Goal: Book appointment/travel/reservation

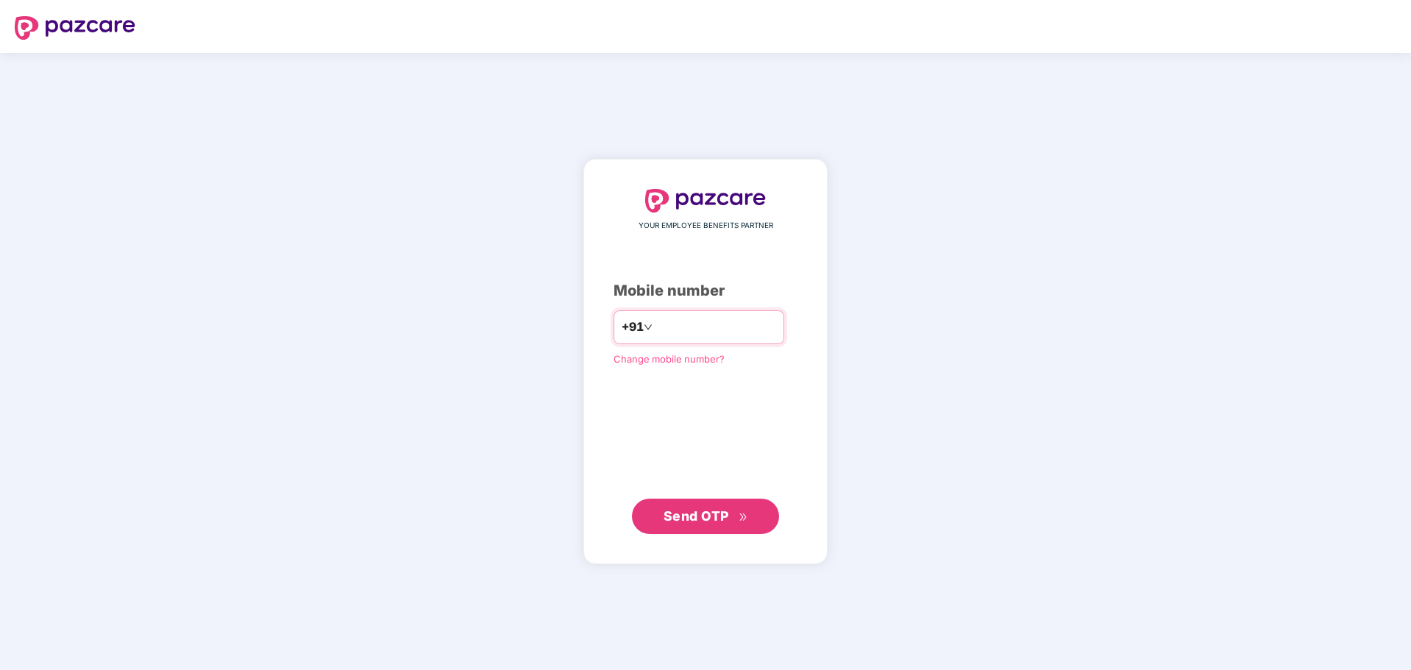
click at [655, 318] on input "number" at bounding box center [715, 328] width 121 height 24
type input "**********"
click at [678, 502] on button "Send OTP" at bounding box center [705, 516] width 147 height 35
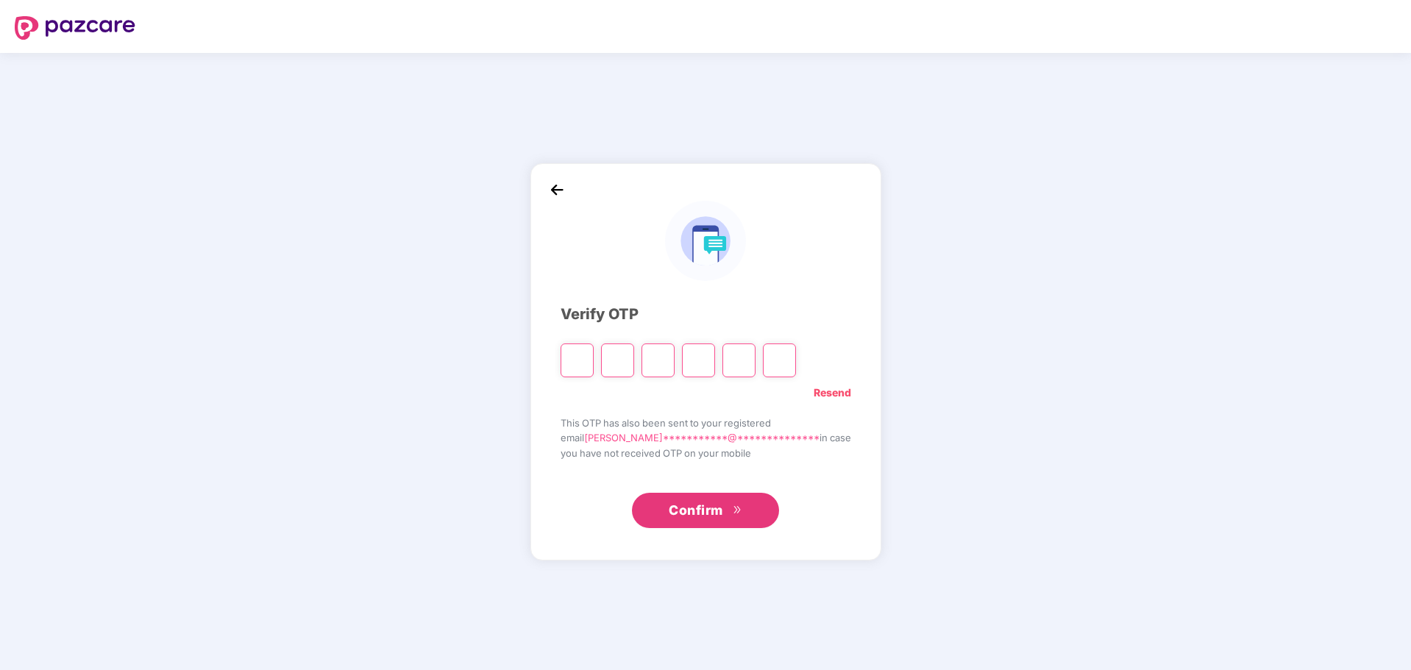
click at [594, 359] on input "Please enter verification code. Digit 1" at bounding box center [576, 360] width 33 height 34
type input "*"
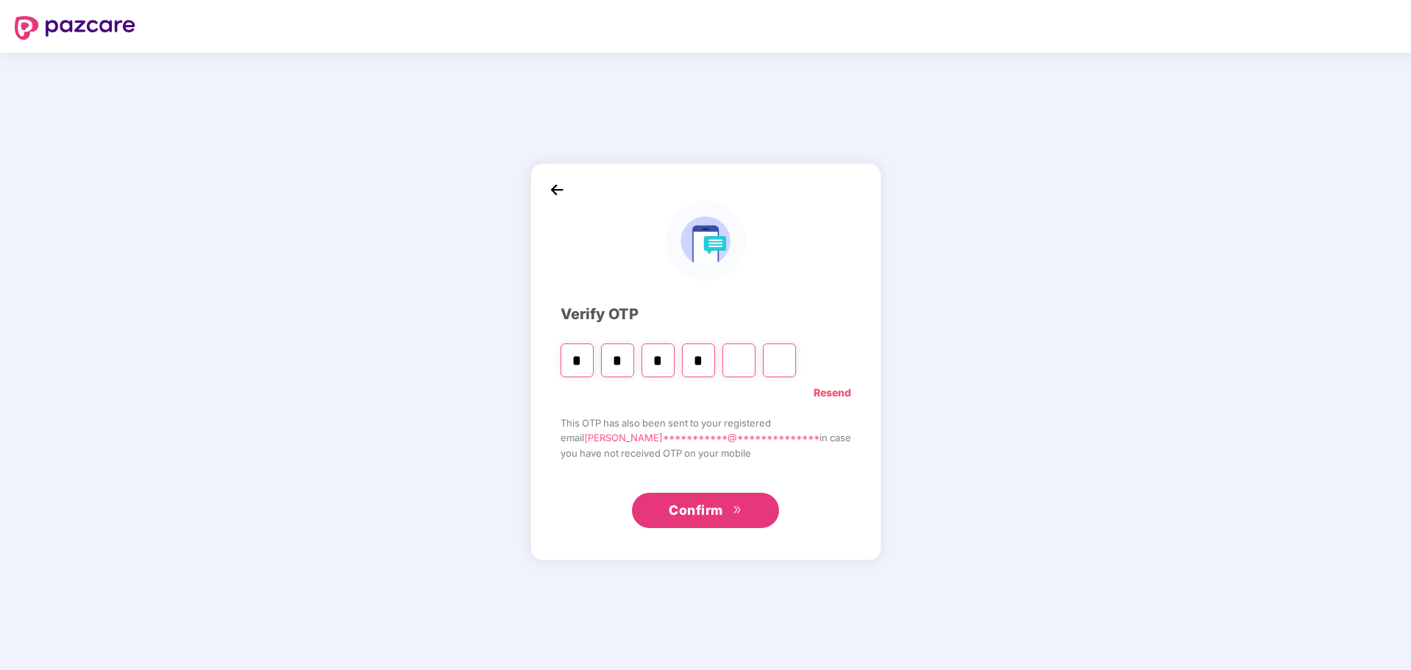
type input "*"
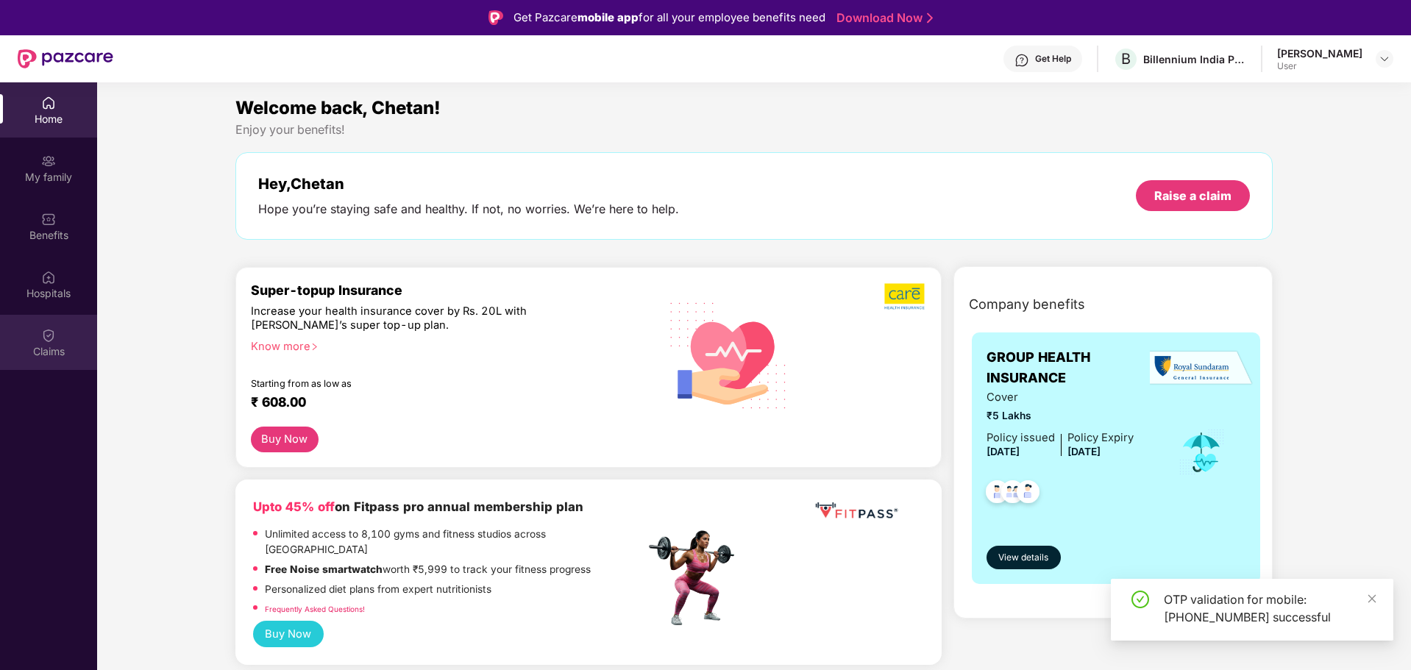
click at [46, 335] on img at bounding box center [48, 335] width 15 height 15
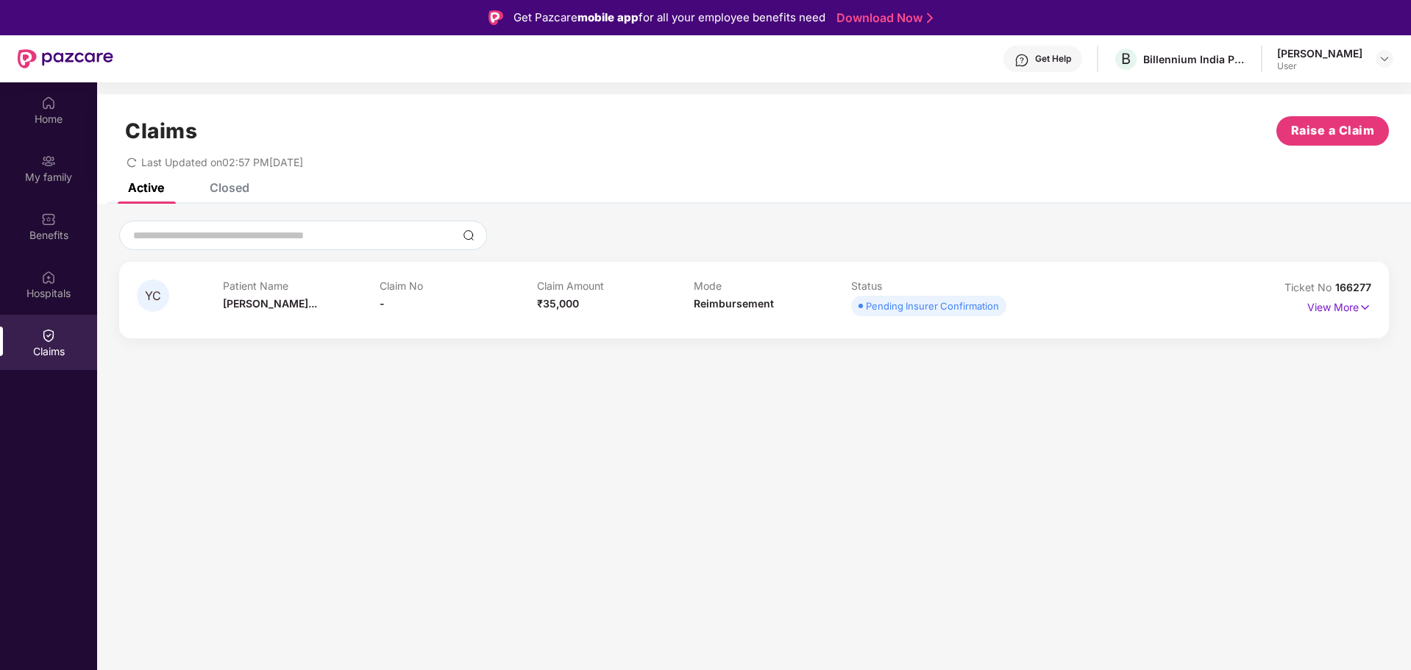
click at [816, 300] on div "Mode Reimbursement" at bounding box center [772, 299] width 157 height 40
click at [1341, 312] on p "View More" at bounding box center [1339, 306] width 64 height 20
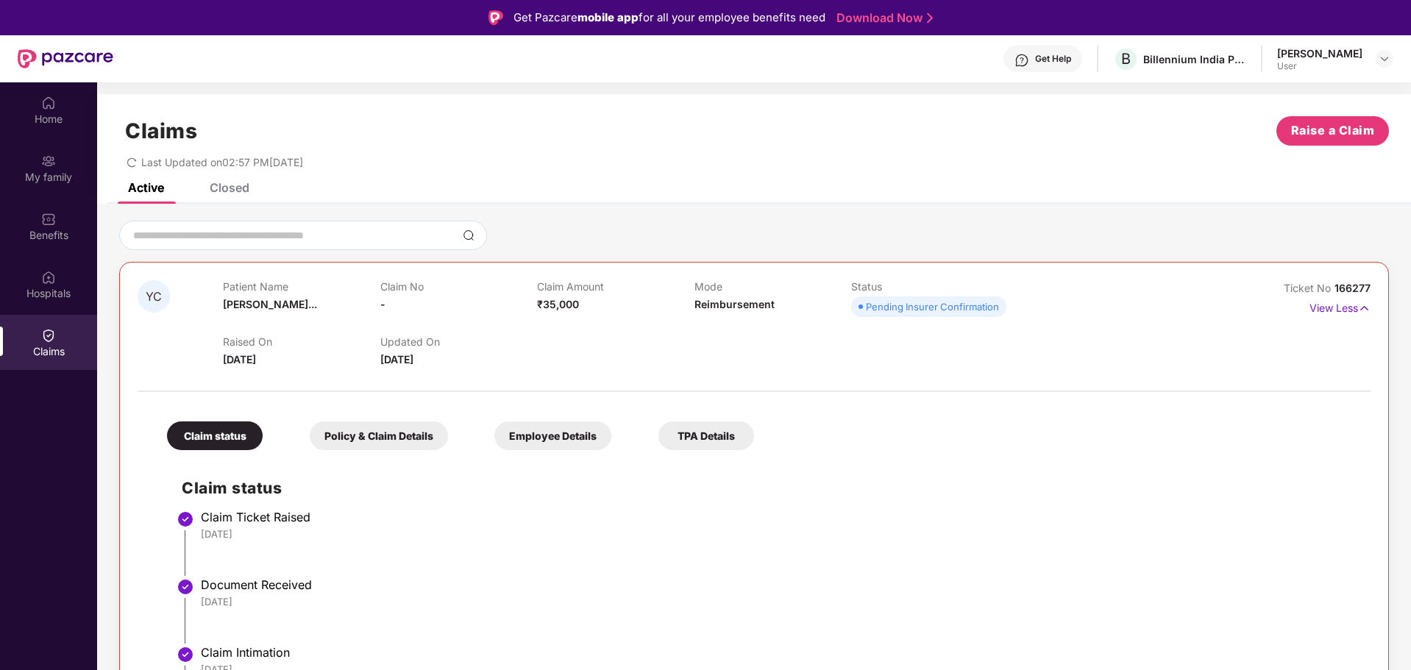
scroll to position [169, 0]
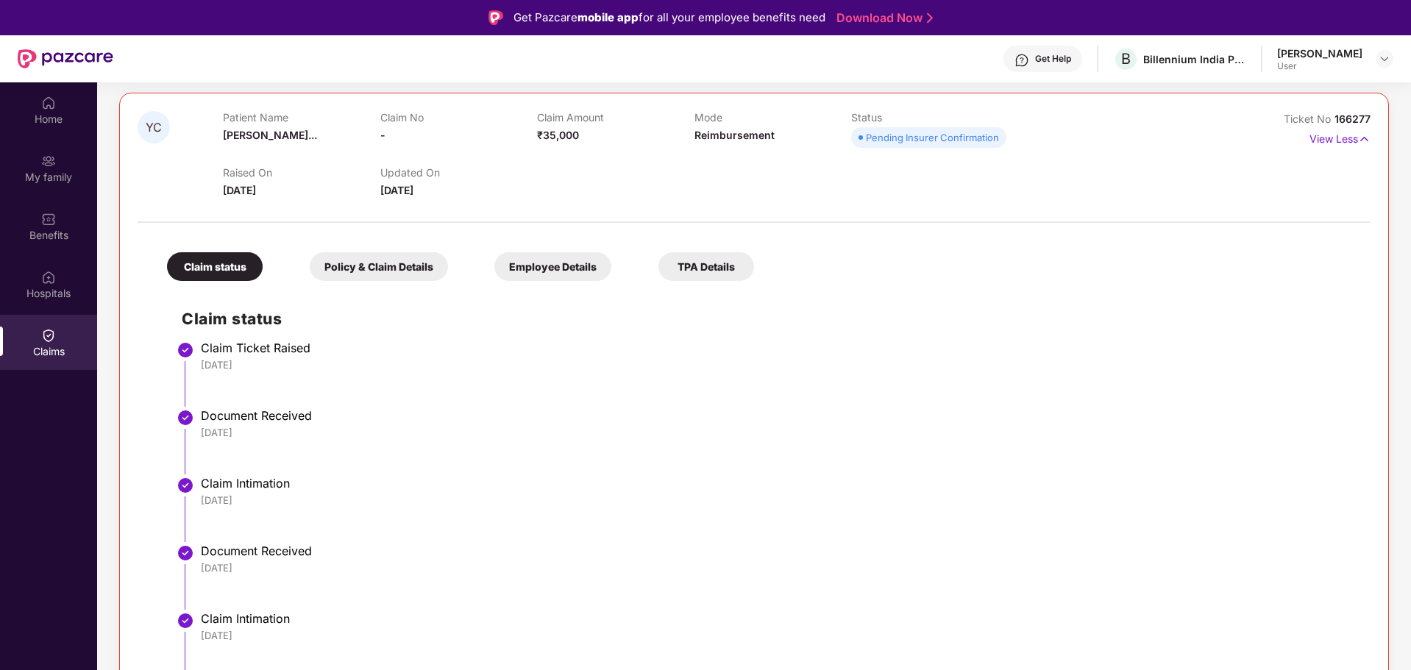
click at [955, 140] on div "Pending Insurer Confirmation" at bounding box center [932, 137] width 133 height 15
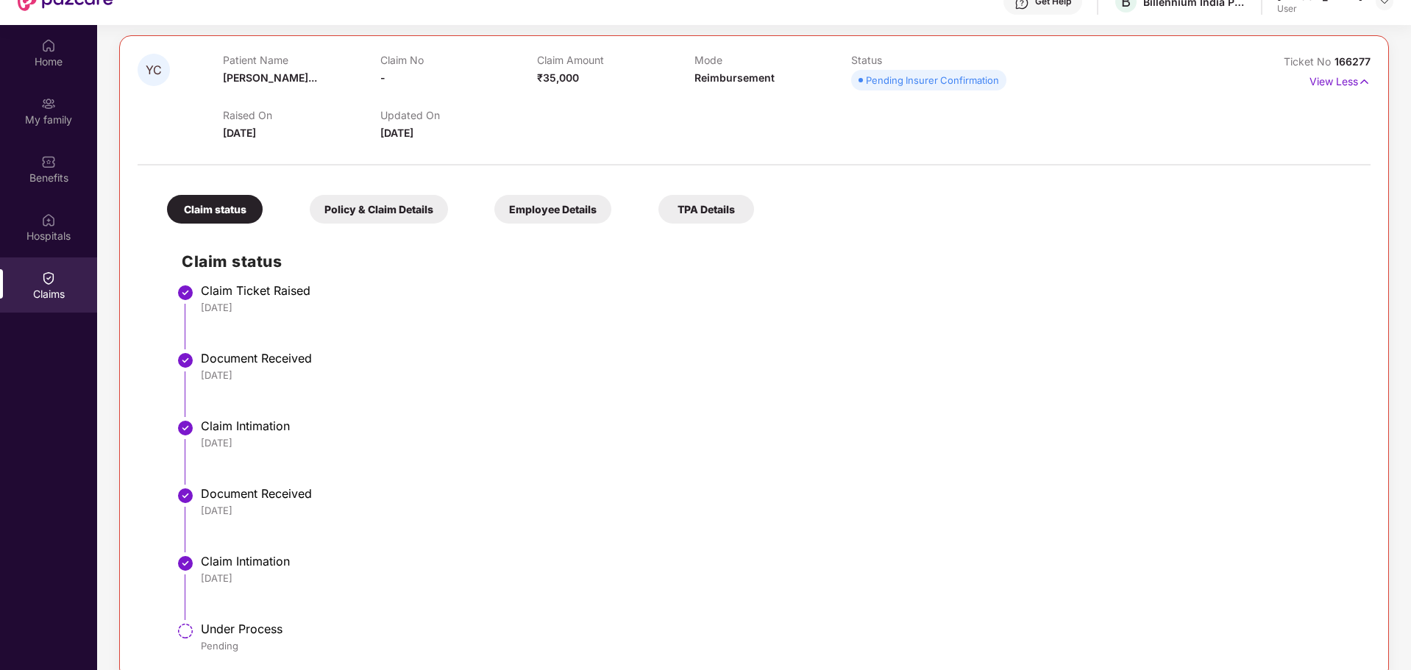
scroll to position [82, 0]
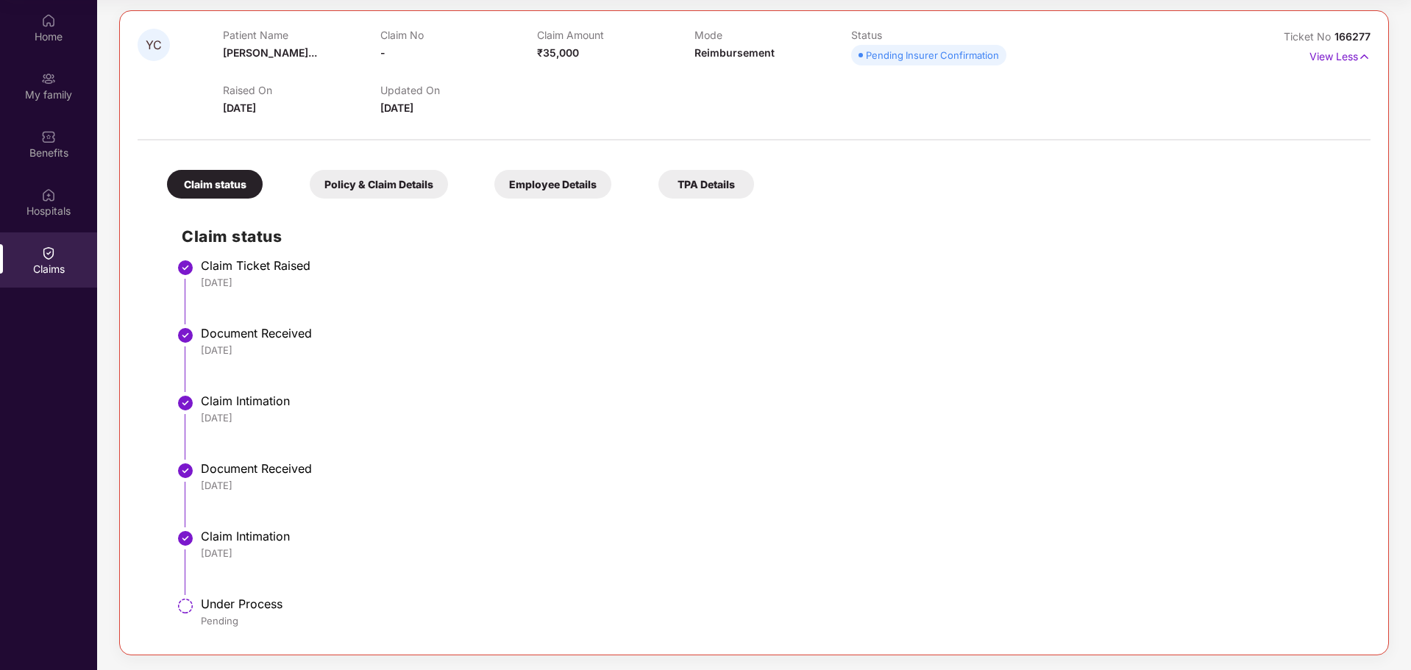
click at [401, 193] on div "Policy & Claim Details" at bounding box center [379, 184] width 138 height 29
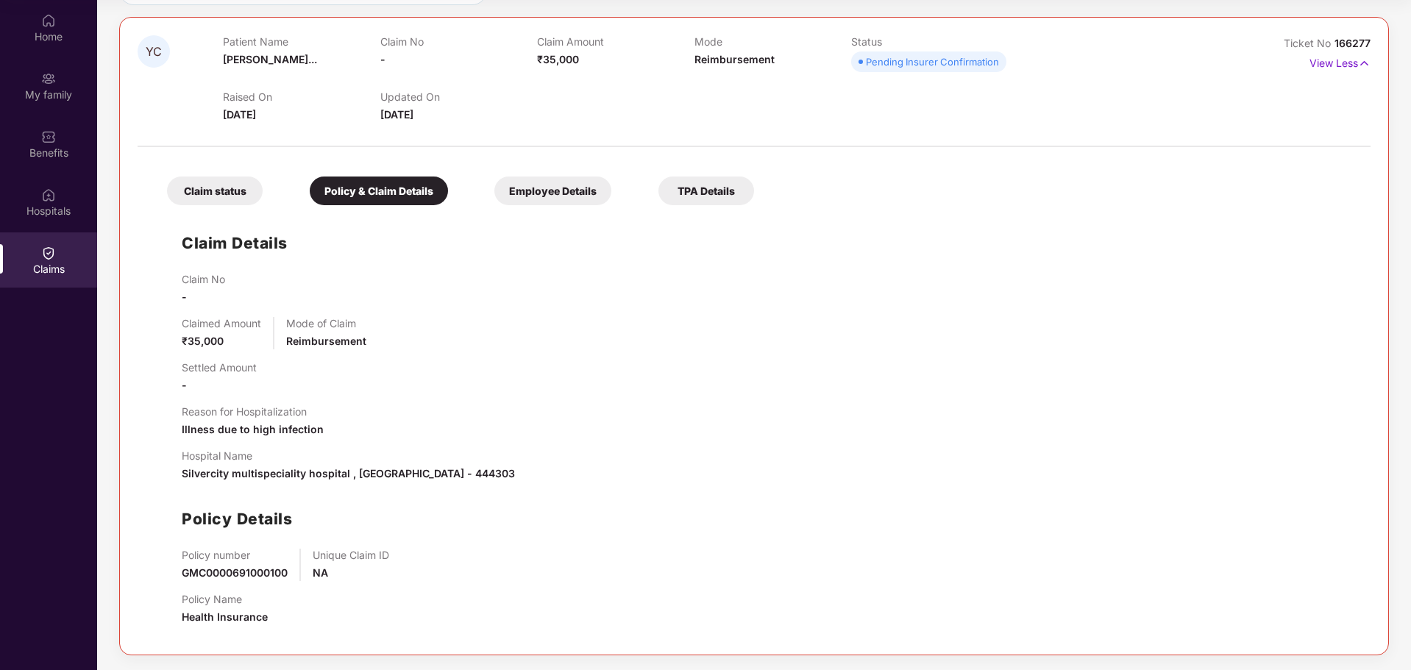
scroll to position [163, 0]
click at [551, 192] on div "Employee Details" at bounding box center [552, 191] width 117 height 29
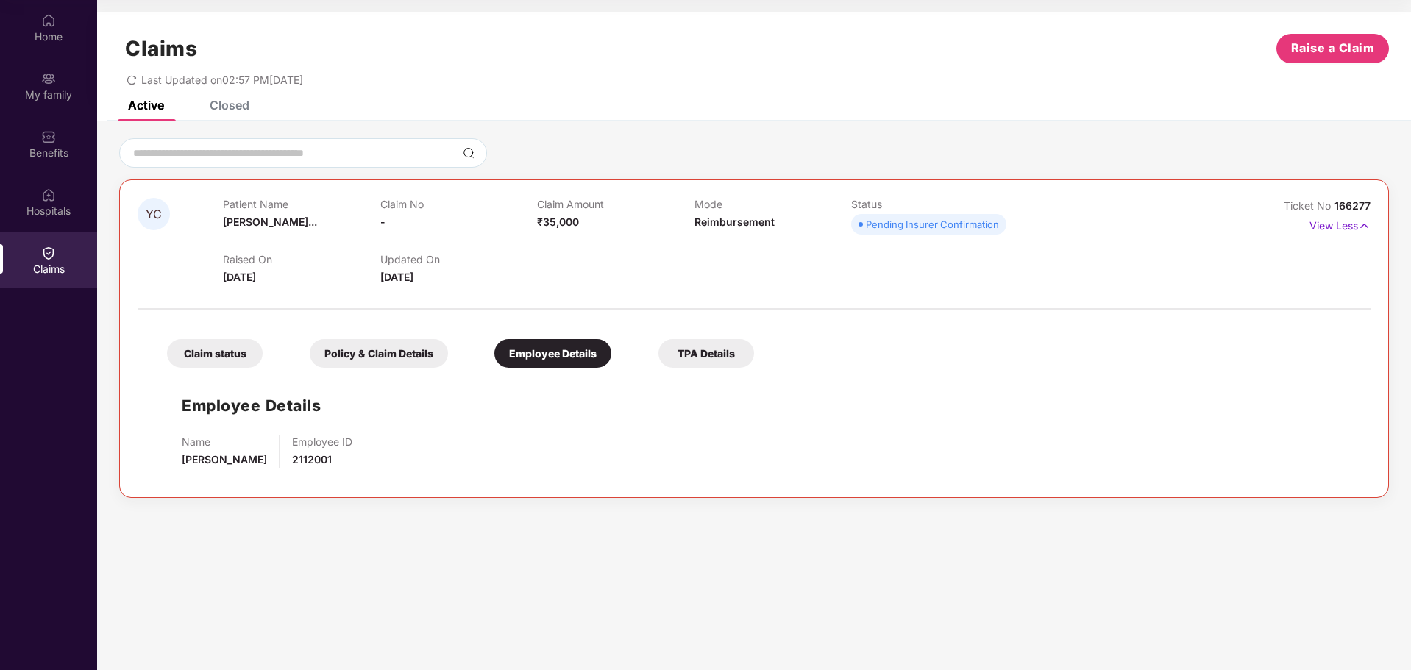
scroll to position [0, 0]
click at [246, 112] on div "Active Closed" at bounding box center [754, 111] width 1314 height 21
click at [243, 112] on div "Closed" at bounding box center [230, 105] width 40 height 15
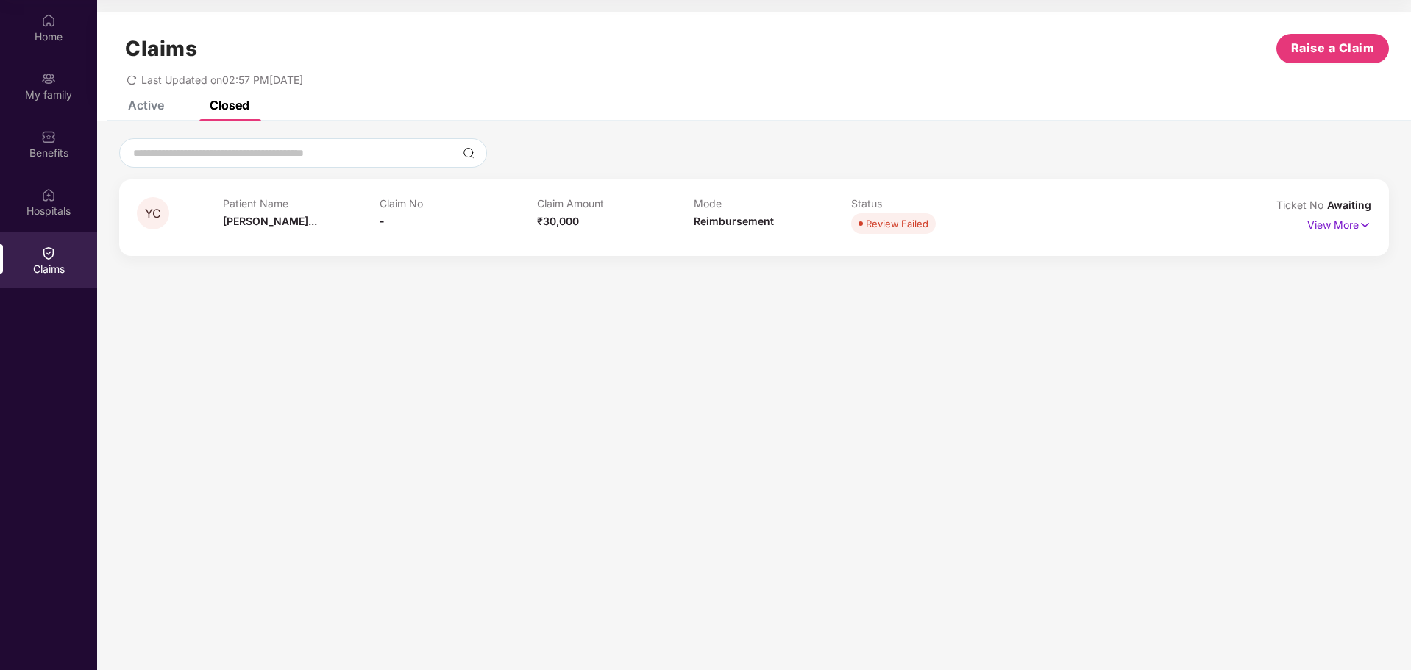
click at [156, 113] on div "Active" at bounding box center [135, 105] width 58 height 32
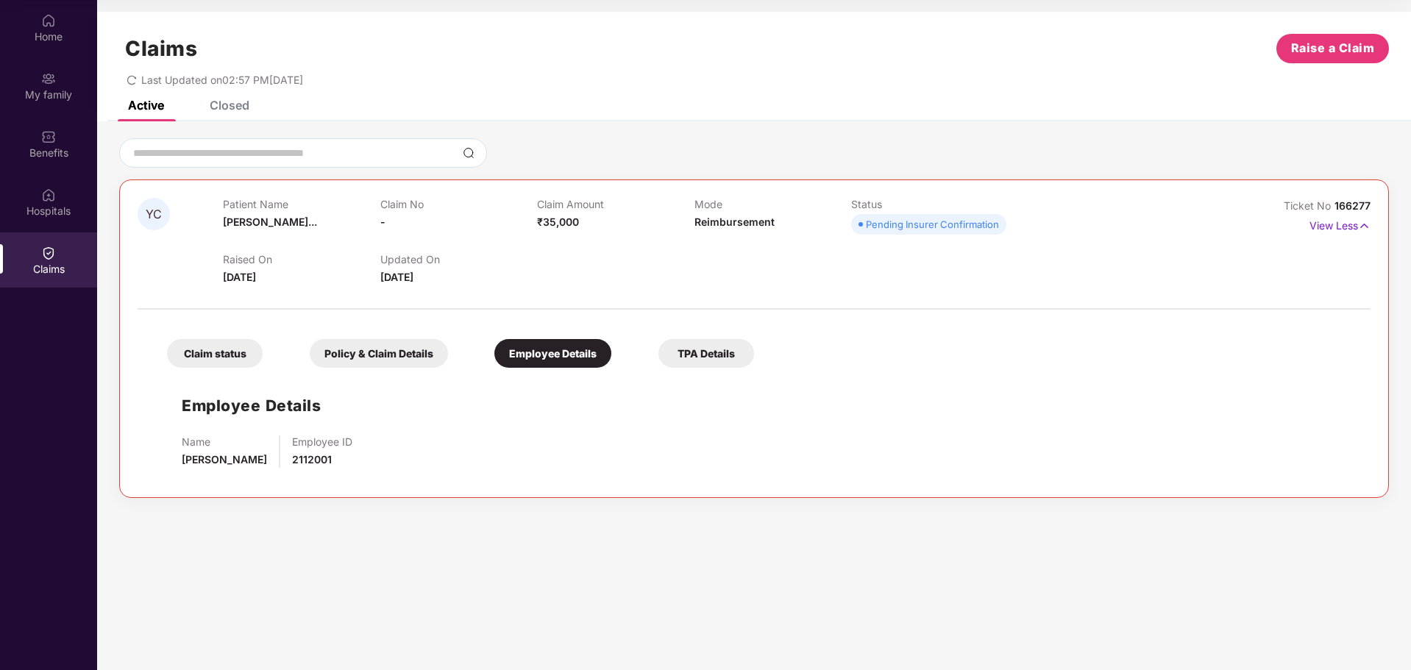
click at [746, 357] on div "TPA Details" at bounding box center [706, 353] width 96 height 29
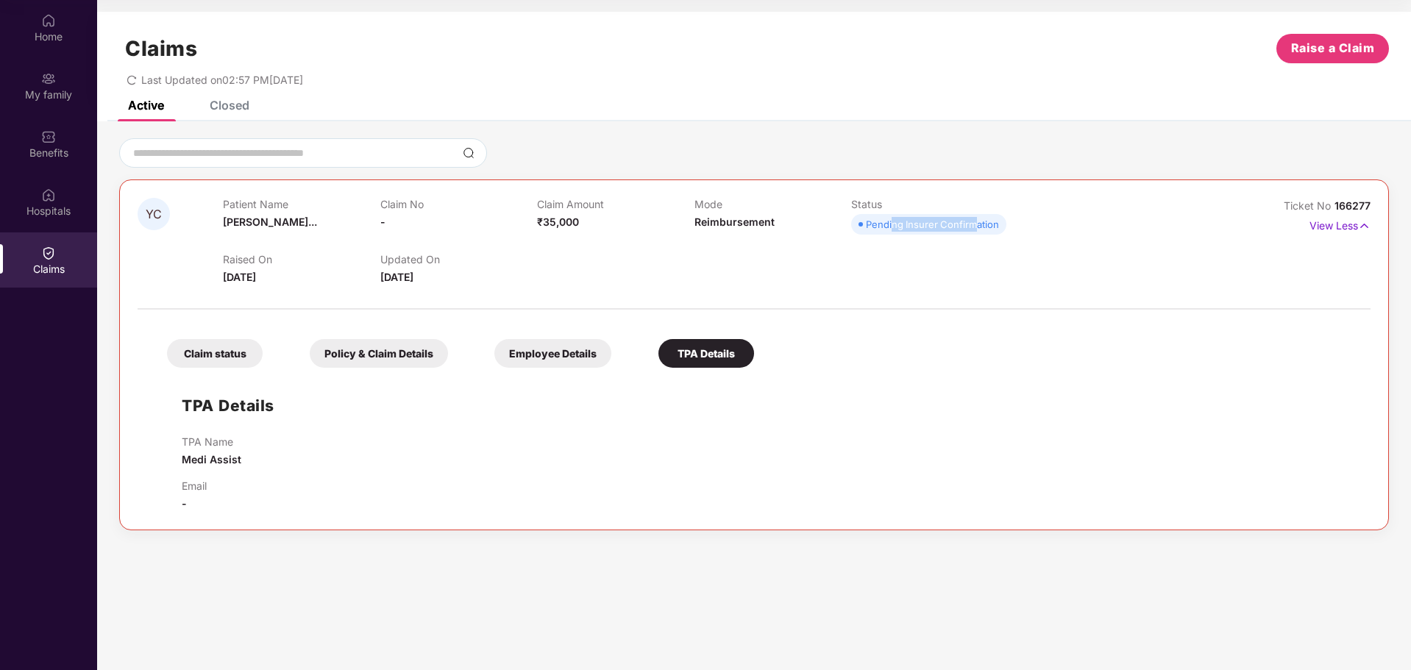
drag, startPoint x: 891, startPoint y: 230, endPoint x: 977, endPoint y: 226, distance: 86.9
click at [977, 226] on div "Pending Insurer Confirmation" at bounding box center [932, 224] width 133 height 15
click at [894, 228] on div "Pending Insurer Confirmation" at bounding box center [932, 224] width 133 height 15
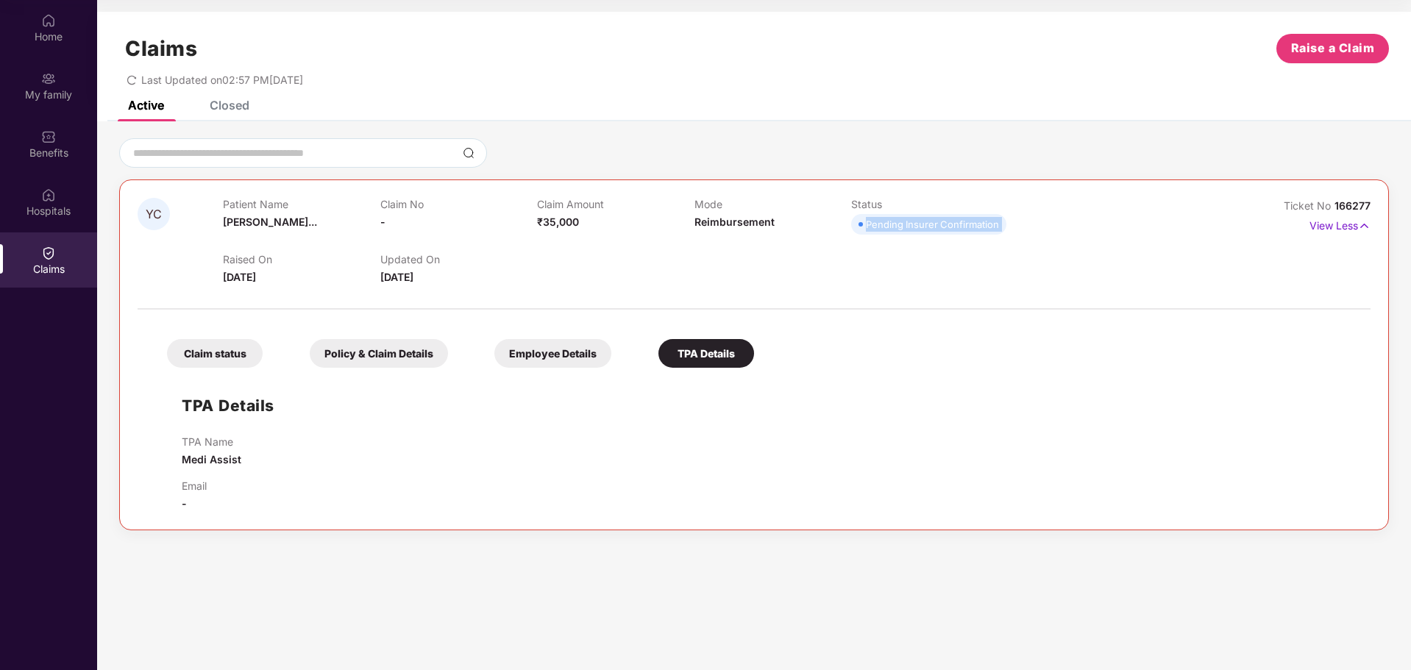
click at [985, 102] on div "Active Closed" at bounding box center [754, 111] width 1314 height 21
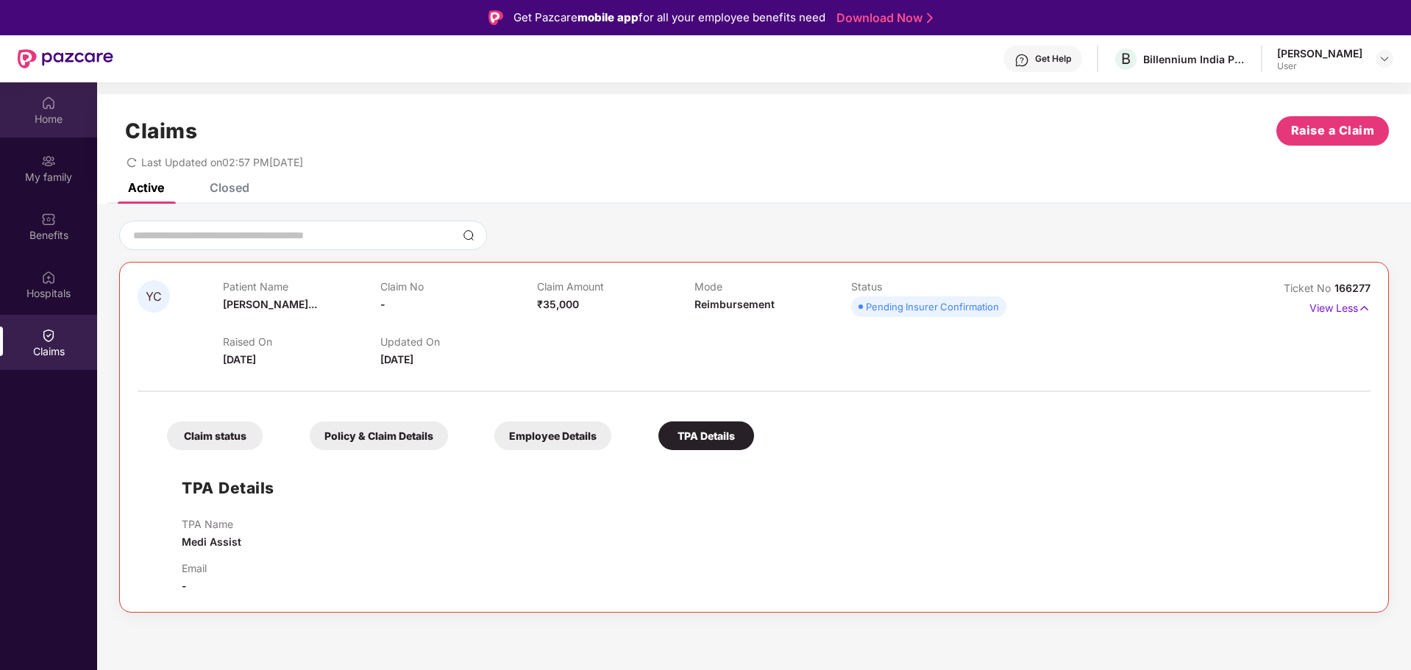
click at [63, 116] on div "Home" at bounding box center [48, 119] width 97 height 15
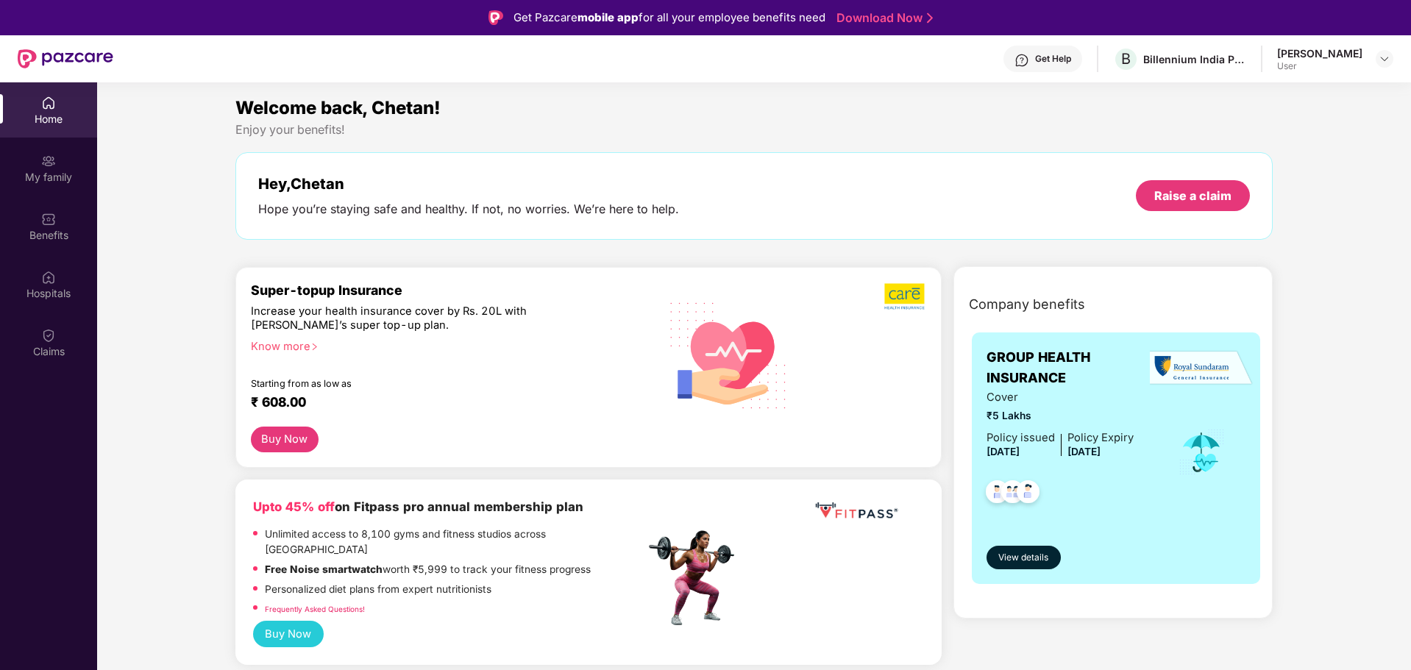
scroll to position [586, 0]
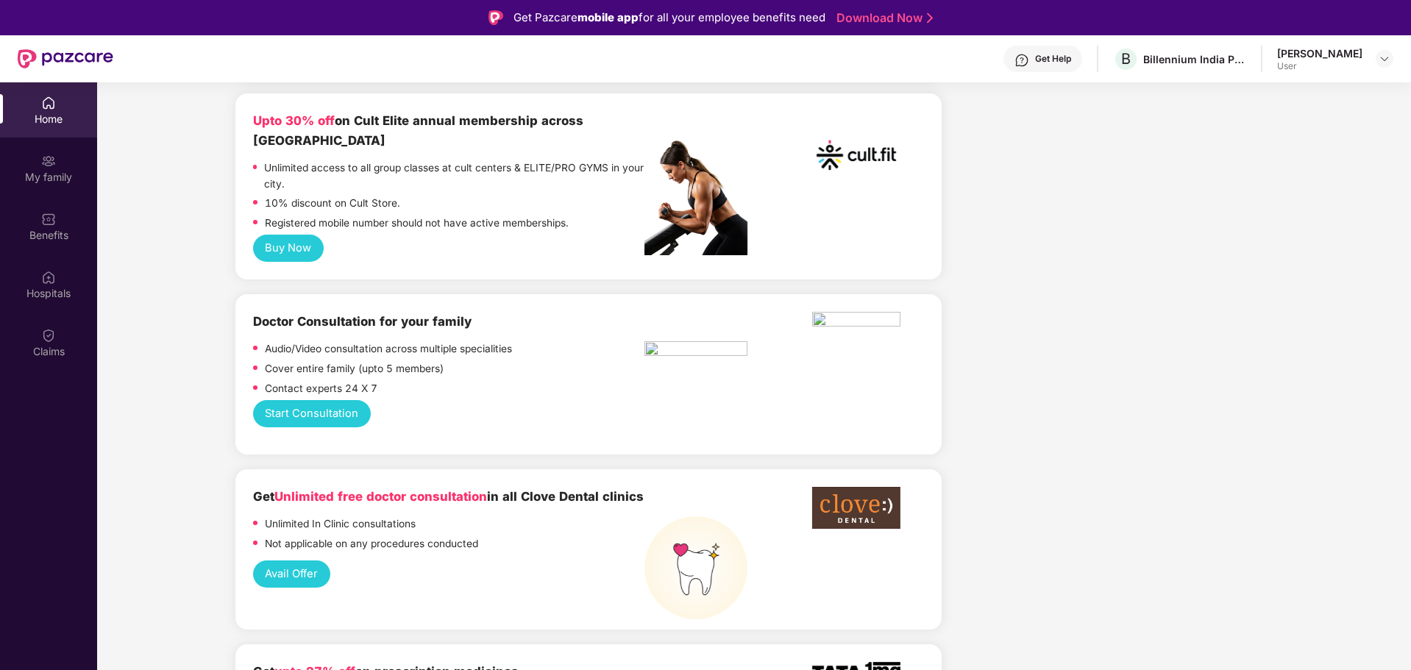
click at [338, 400] on button "Start Consultation" at bounding box center [312, 413] width 118 height 27
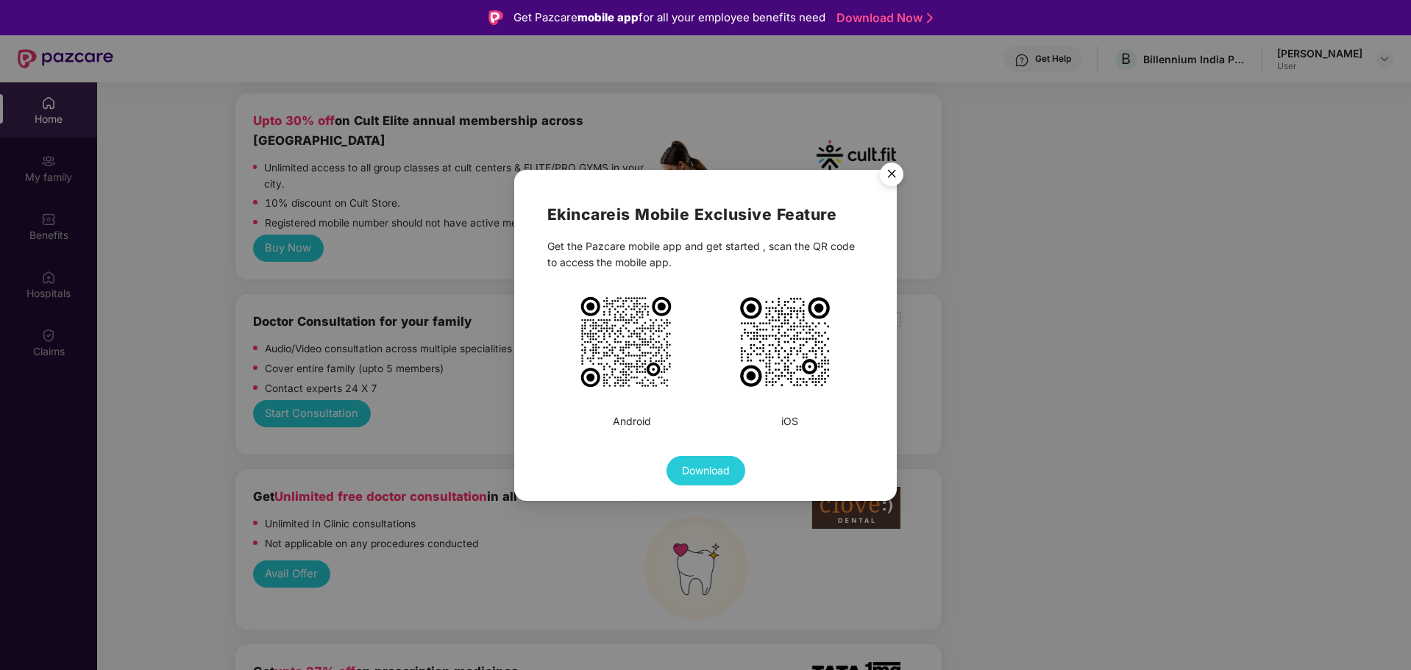
click at [886, 168] on img "Close" at bounding box center [891, 176] width 41 height 41
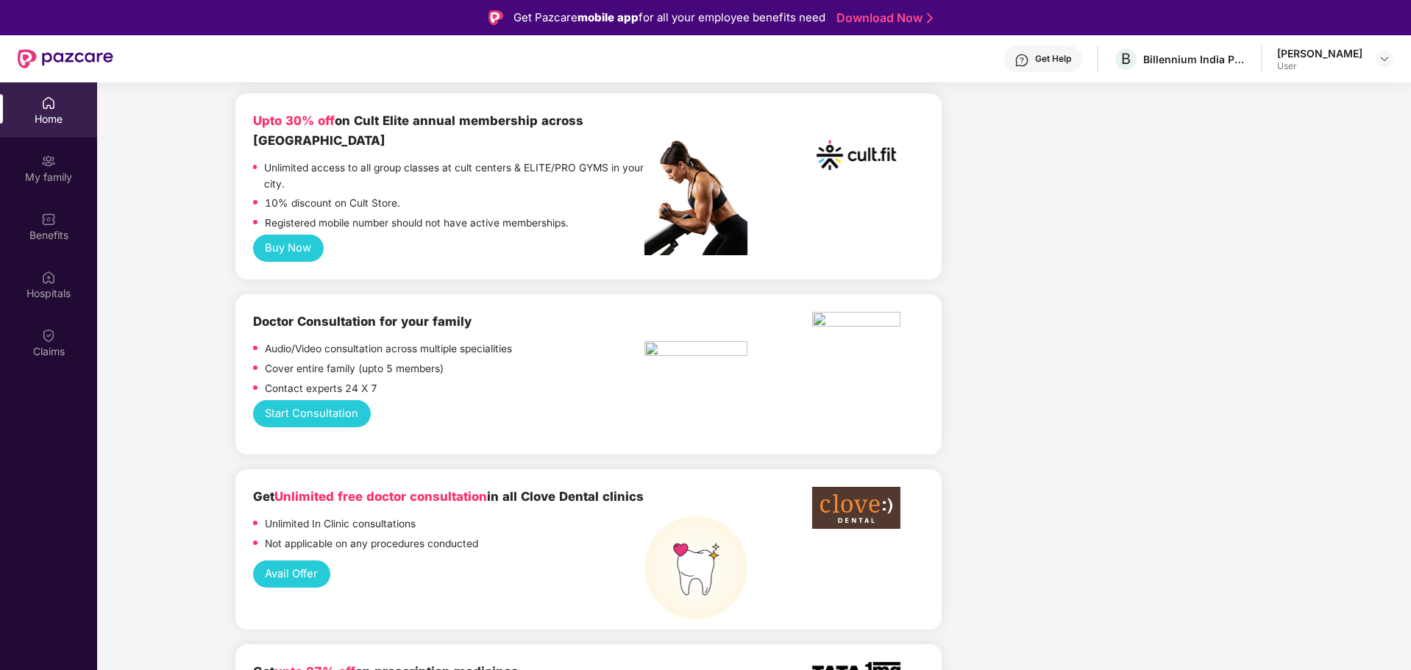
scroll to position [0, 0]
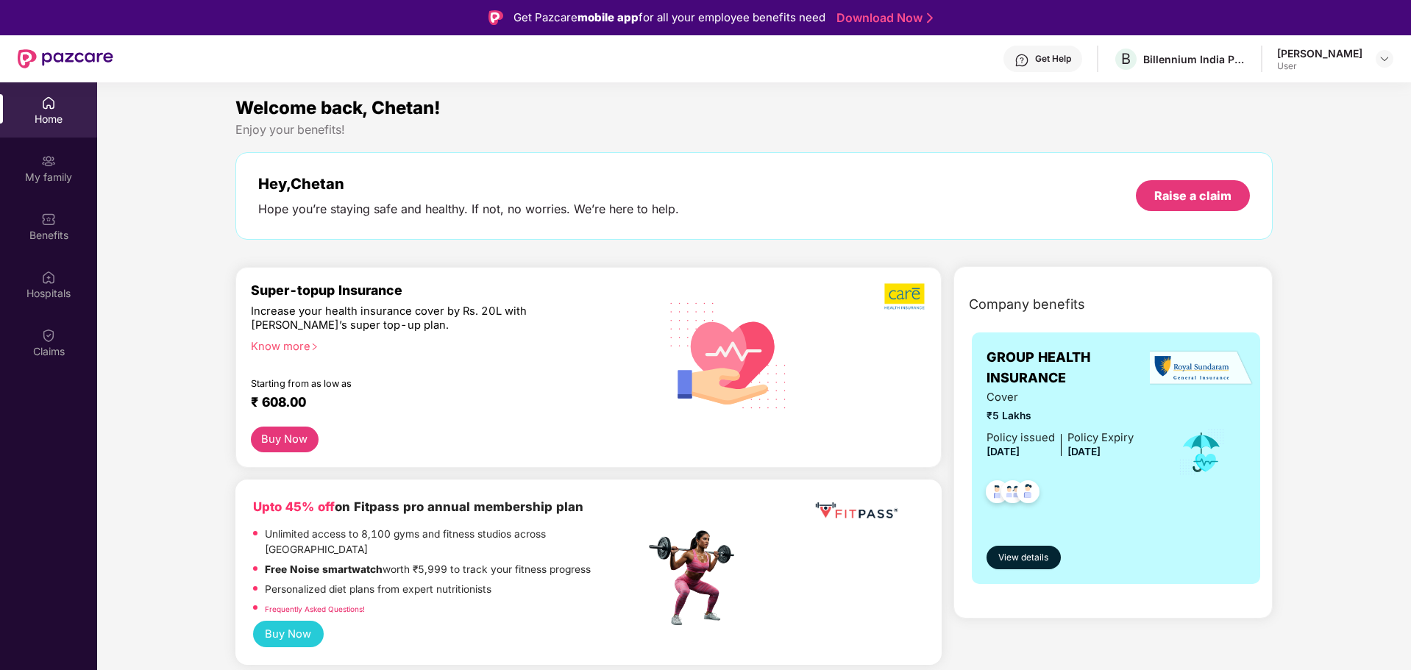
click at [283, 621] on button "Buy Now" at bounding box center [288, 634] width 71 height 27
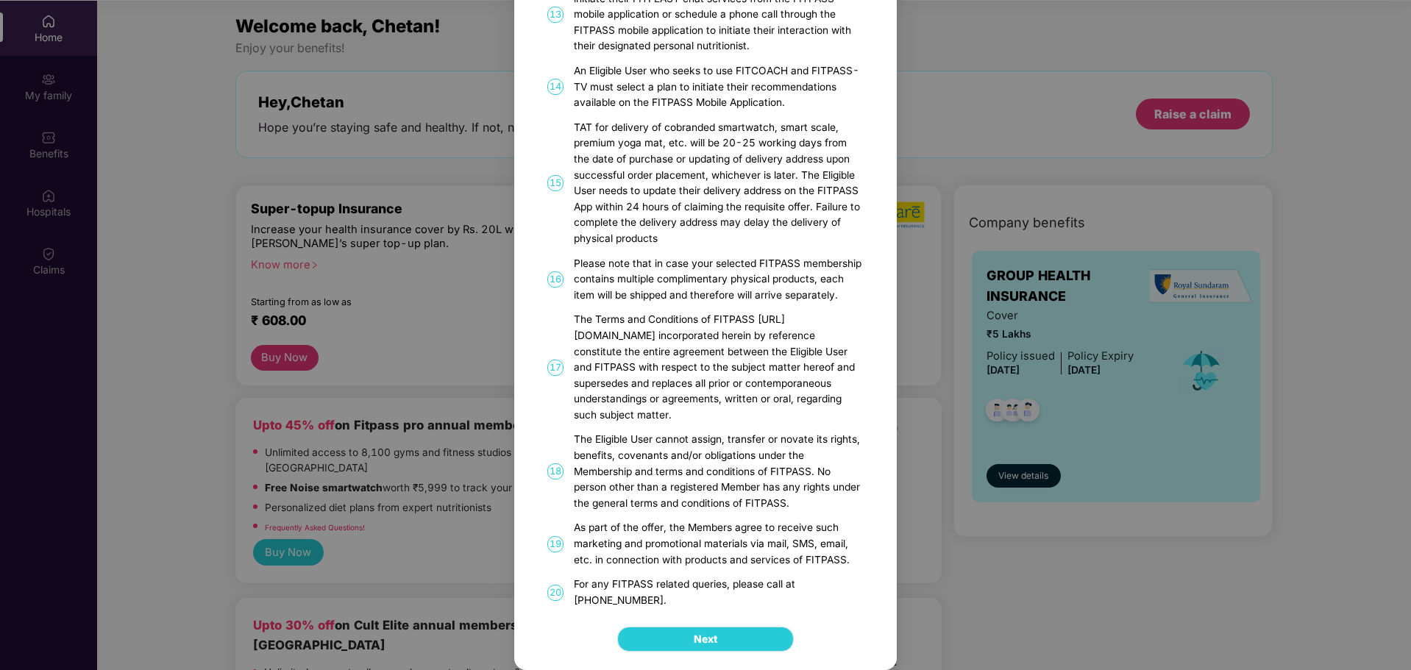
scroll to position [82, 0]
click at [653, 641] on button "Next" at bounding box center [705, 639] width 177 height 25
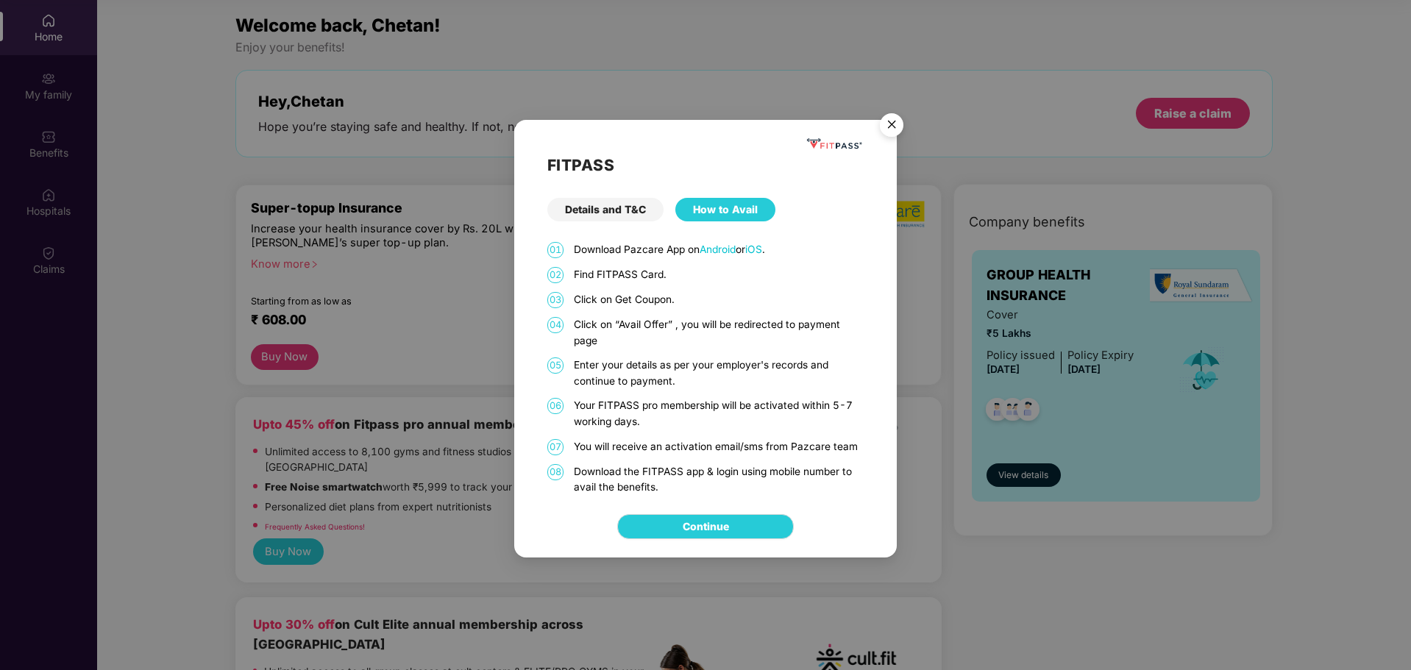
click at [897, 124] on img "Close" at bounding box center [891, 127] width 41 height 41
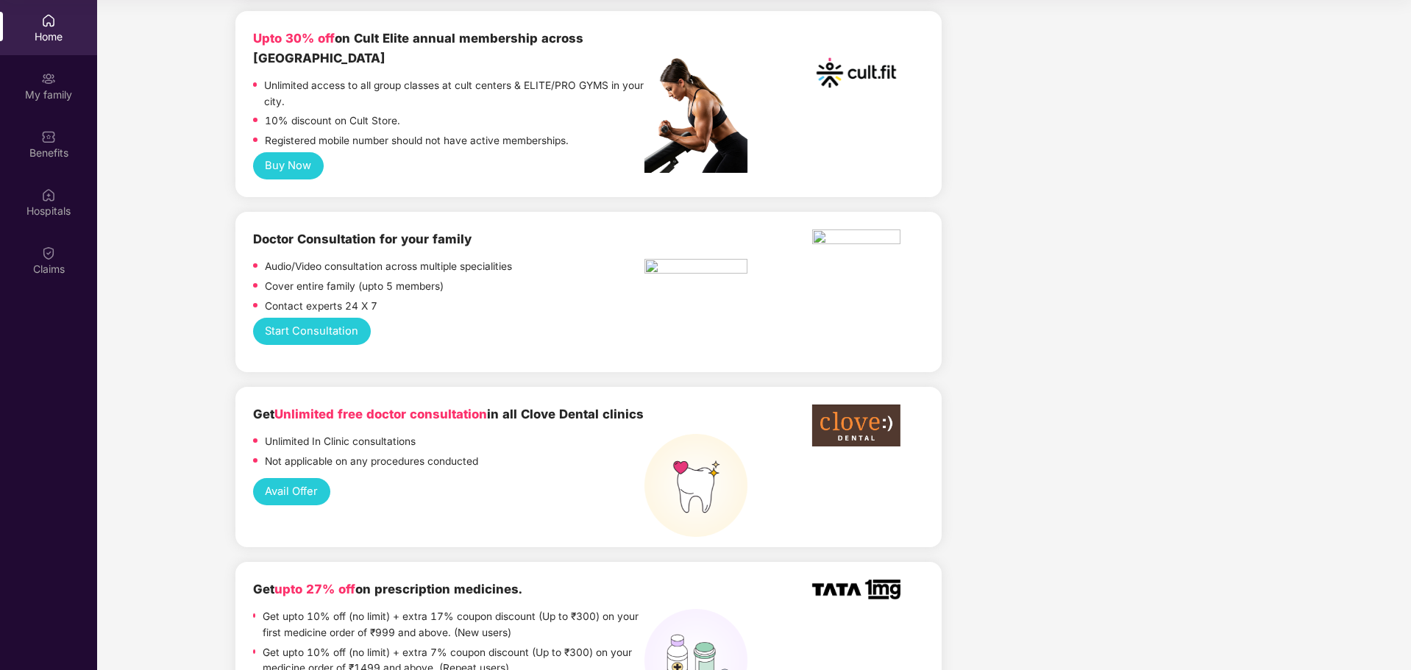
scroll to position [1172, 0]
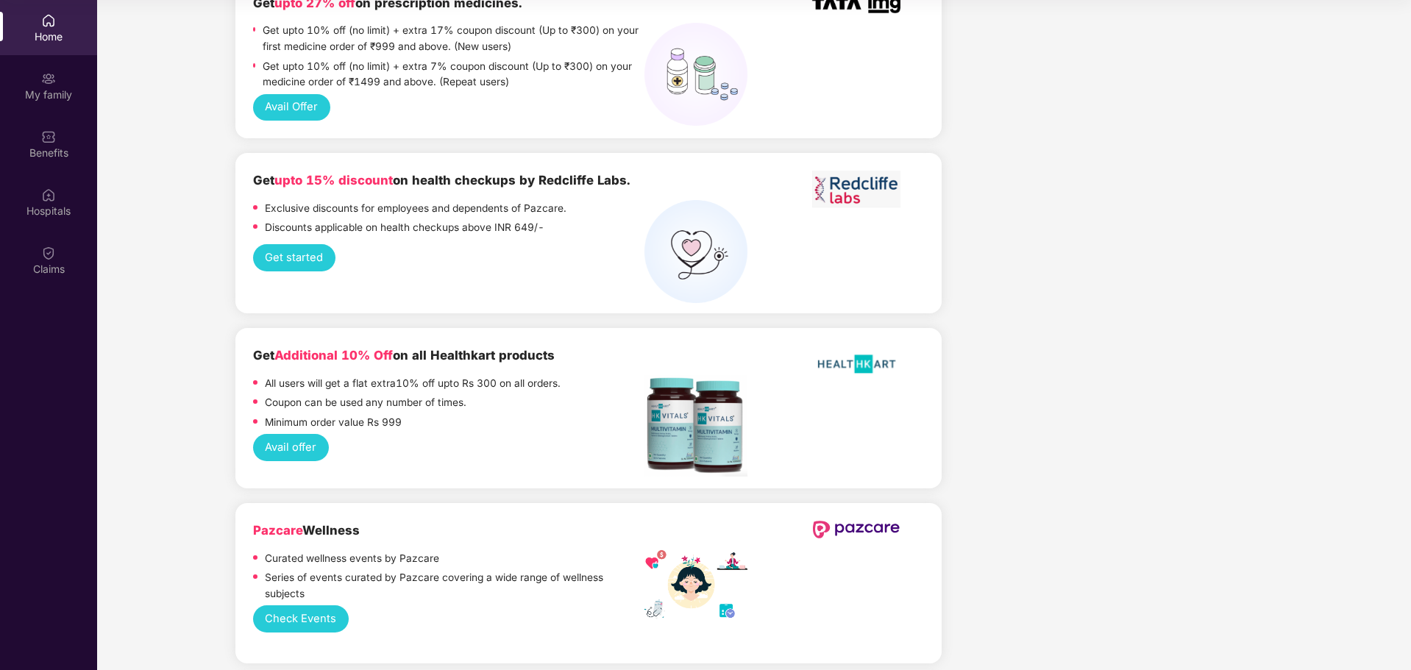
click at [305, 244] on button "Get started" at bounding box center [294, 257] width 82 height 27
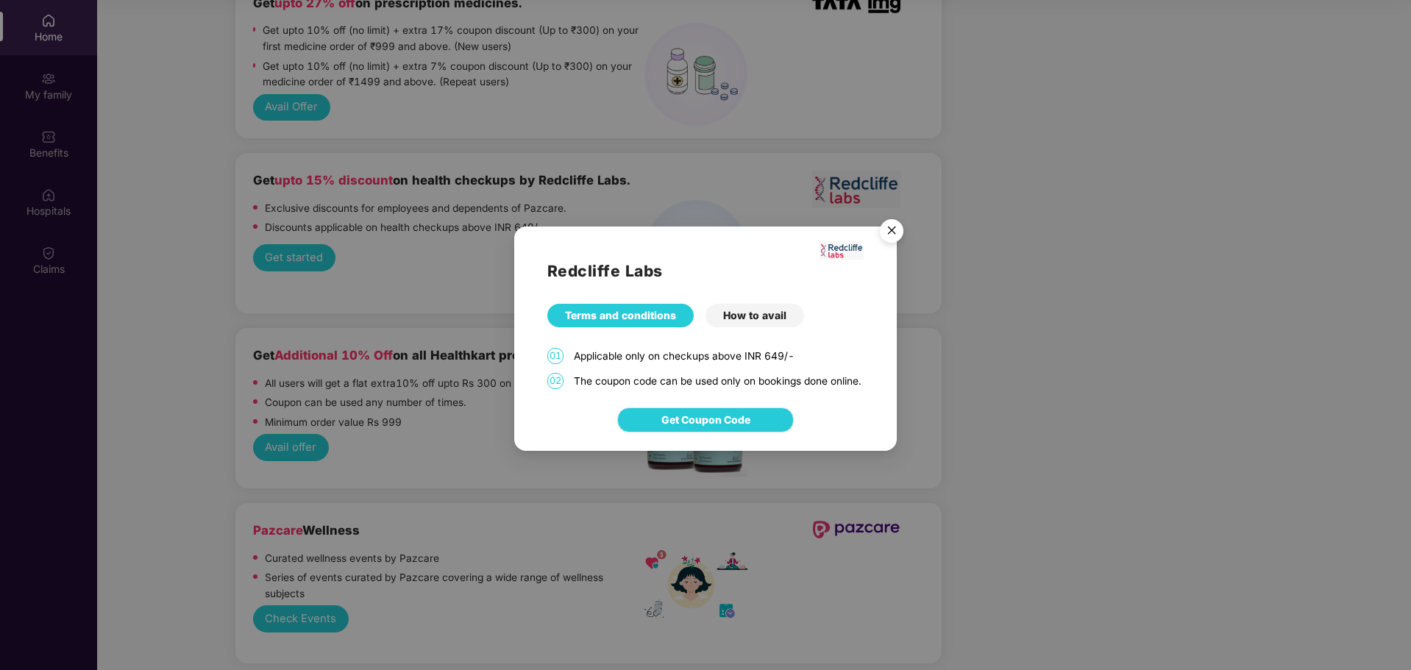
click at [671, 427] on span "Get Coupon Code" at bounding box center [705, 420] width 89 height 16
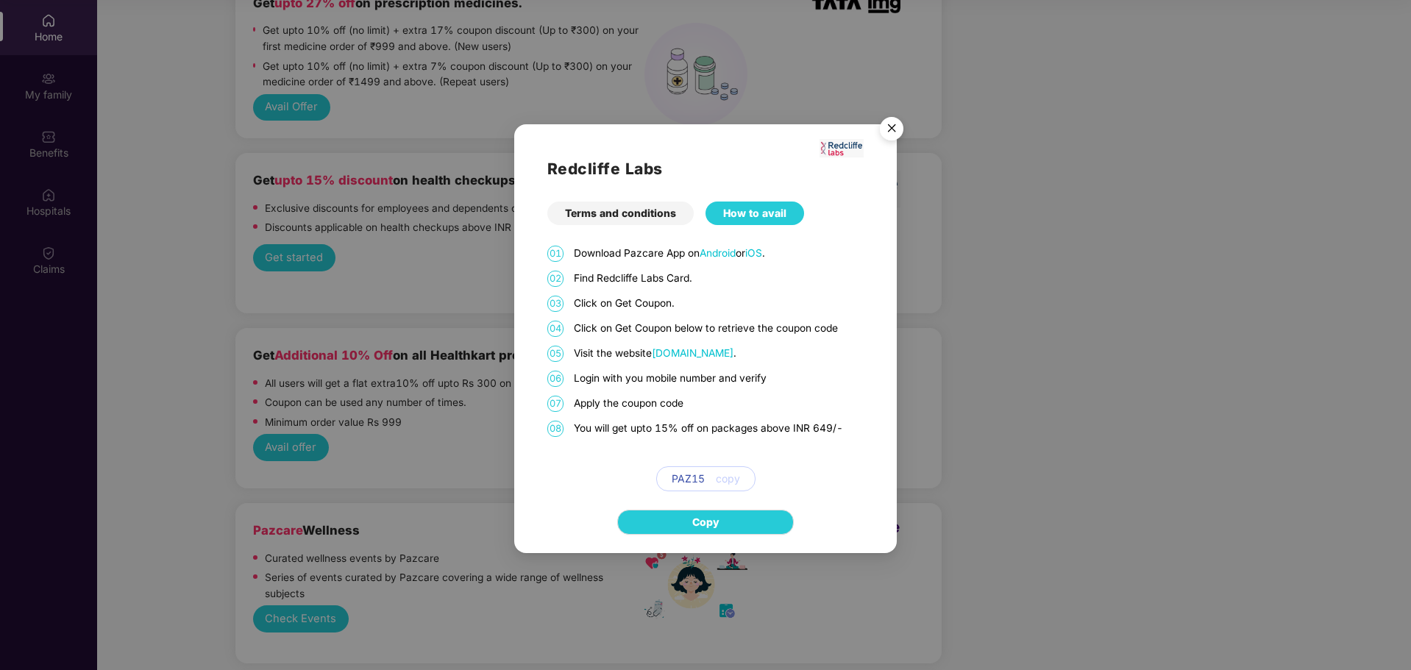
click at [675, 480] on span "PAZ15" at bounding box center [687, 479] width 33 height 16
click at [727, 480] on span "copy" at bounding box center [728, 479] width 24 height 16
click at [162, 496] on div "Redcliffe Labs Terms and conditions How to avail 01 Download Pazcare App on And…" at bounding box center [705, 335] width 1411 height 670
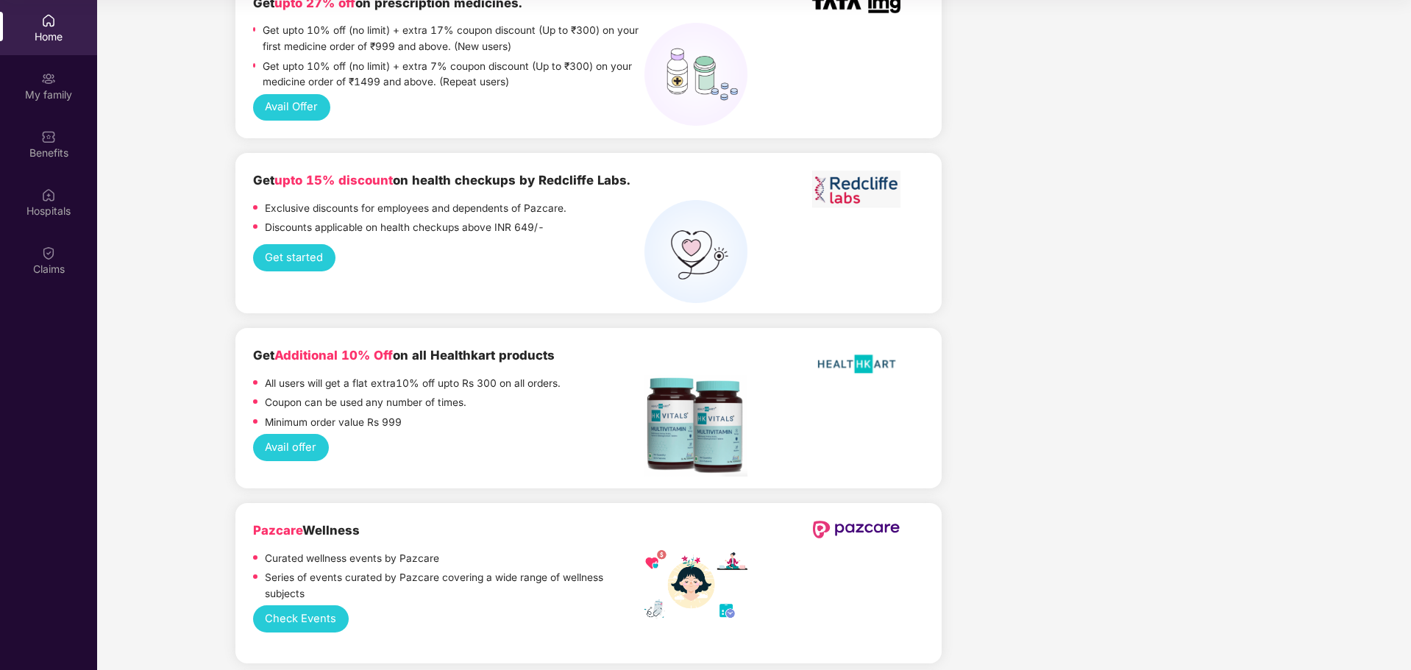
scroll to position [1758, 0]
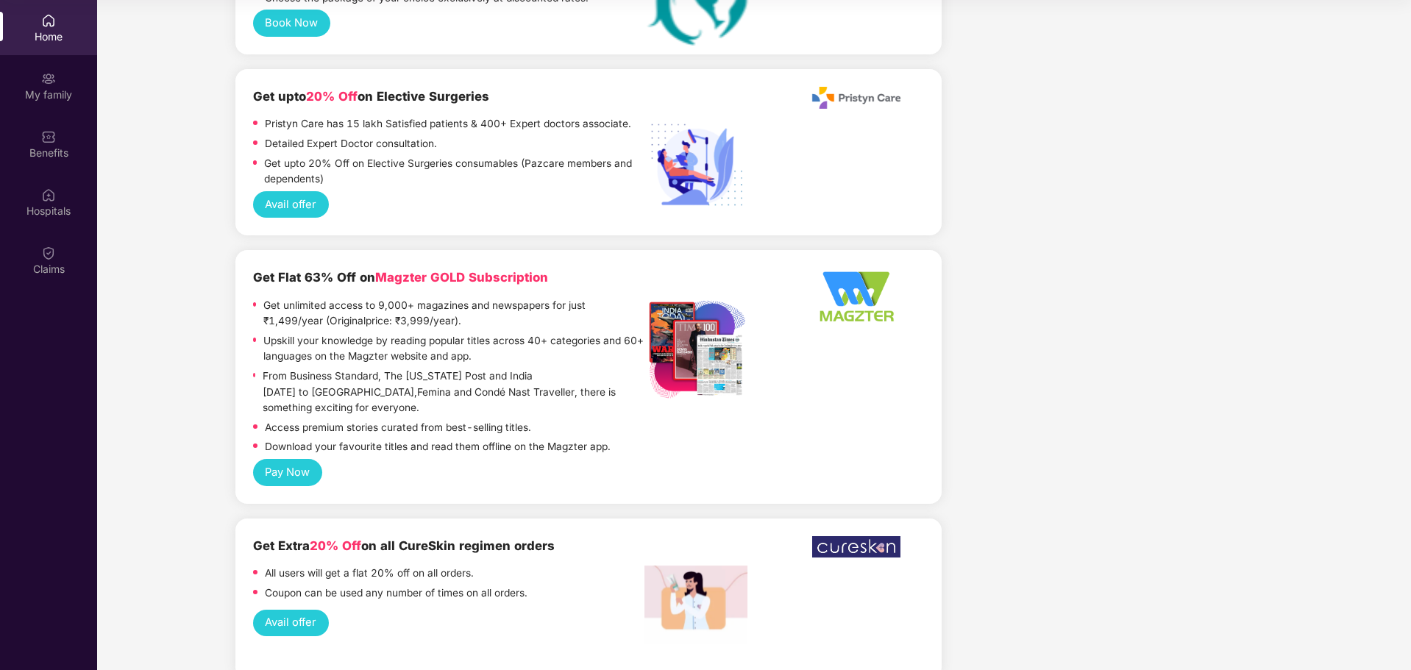
scroll to position [3316, 0]
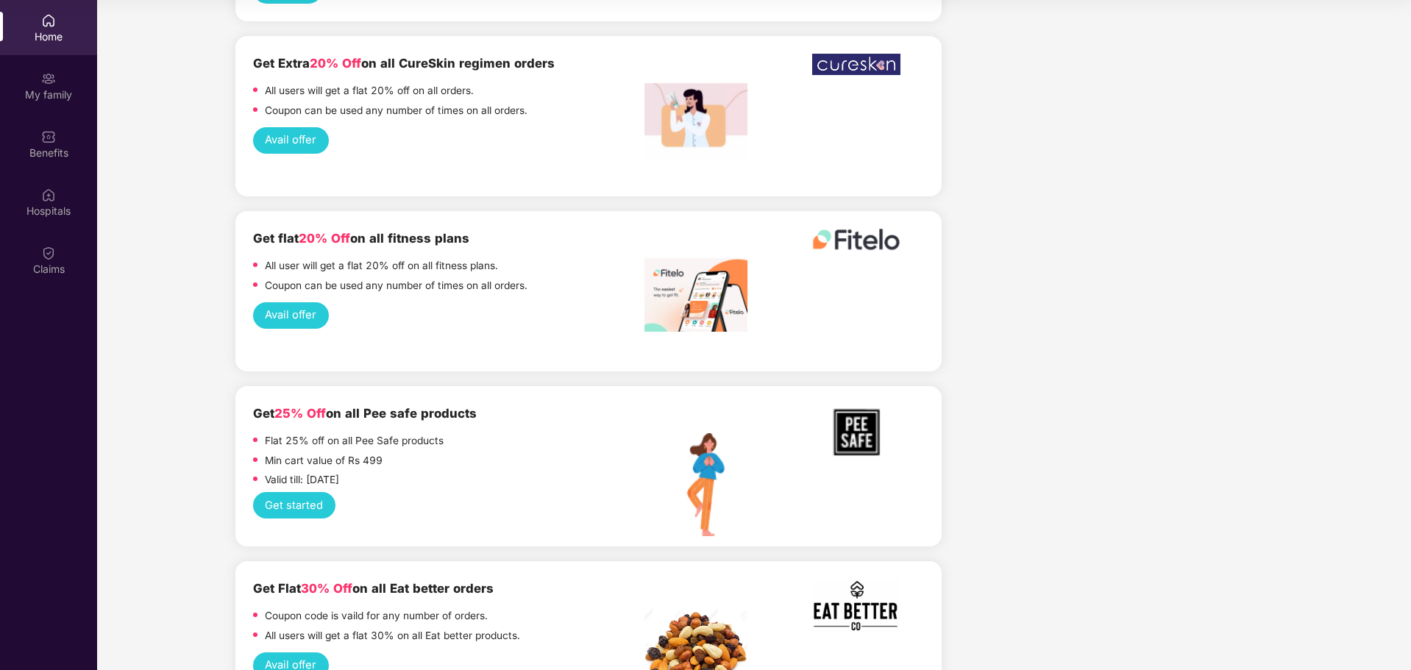
click at [286, 652] on button "Avail offer" at bounding box center [291, 665] width 76 height 27
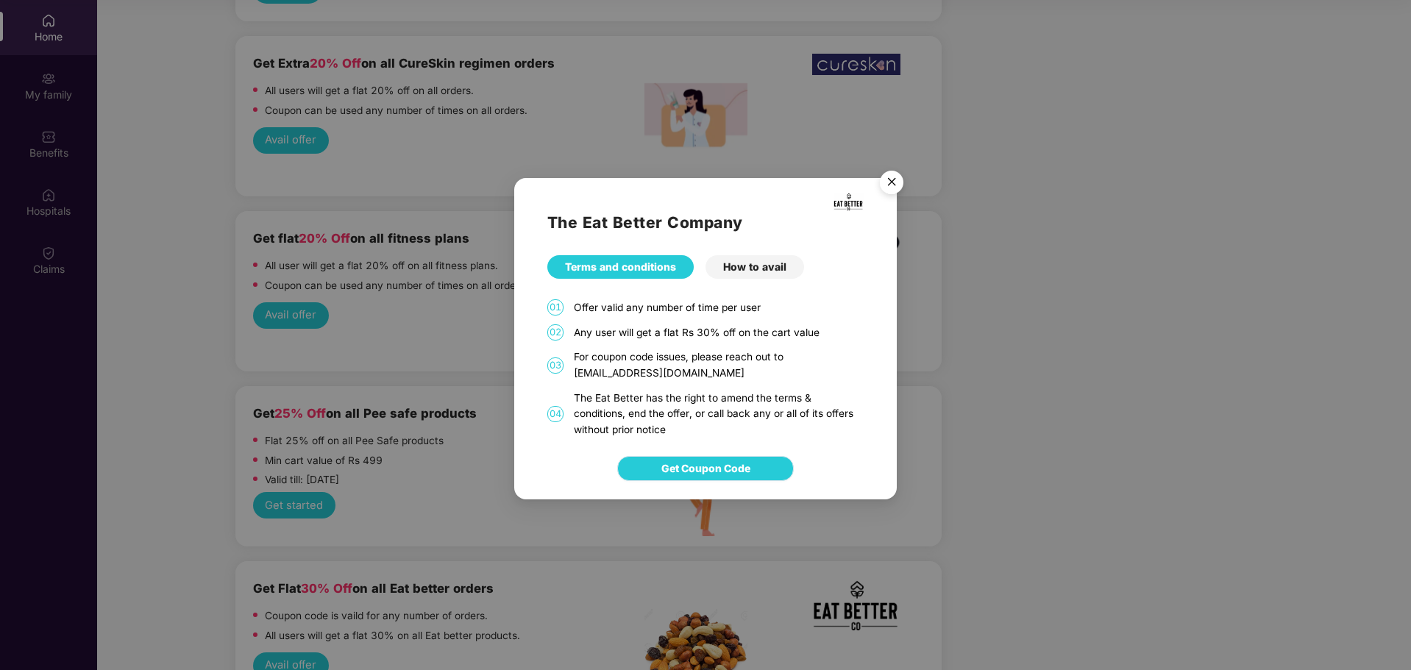
click at [676, 477] on button "Get Coupon Code" at bounding box center [705, 468] width 177 height 25
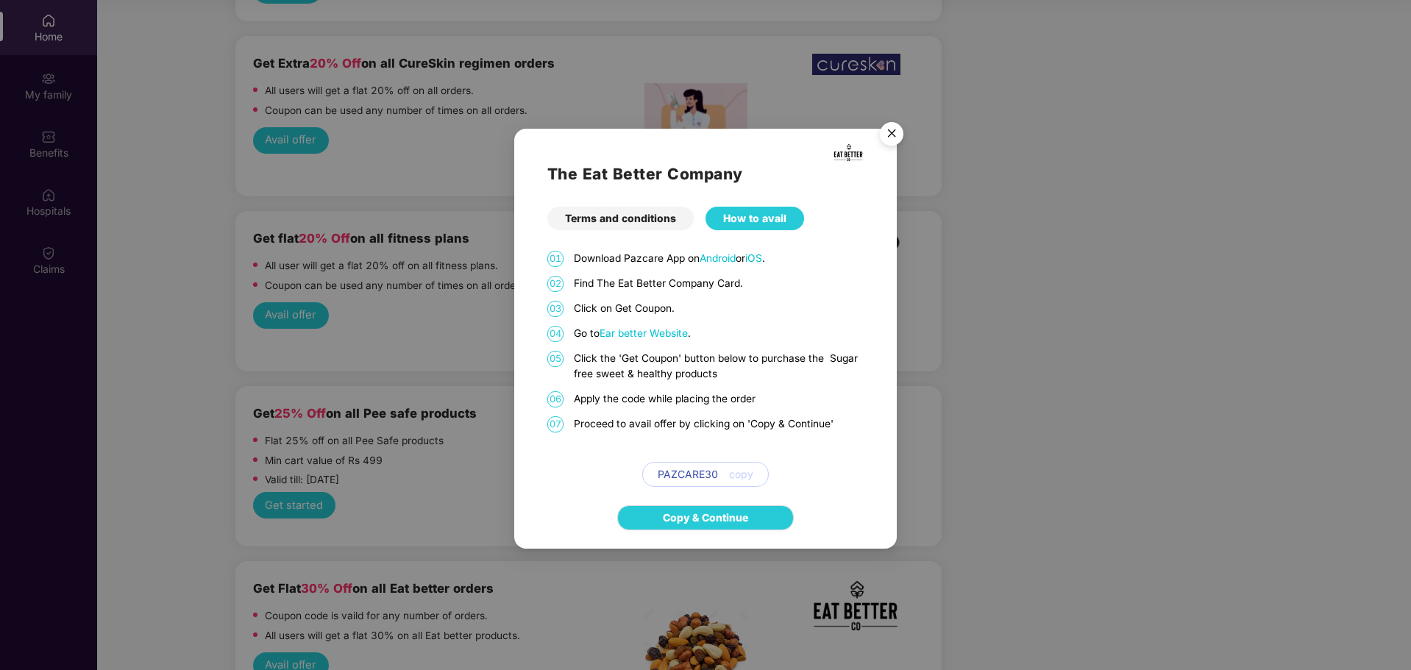
click at [618, 333] on span "Ear better Website" at bounding box center [643, 333] width 88 height 12
